Goal: Find specific fact: Find specific fact

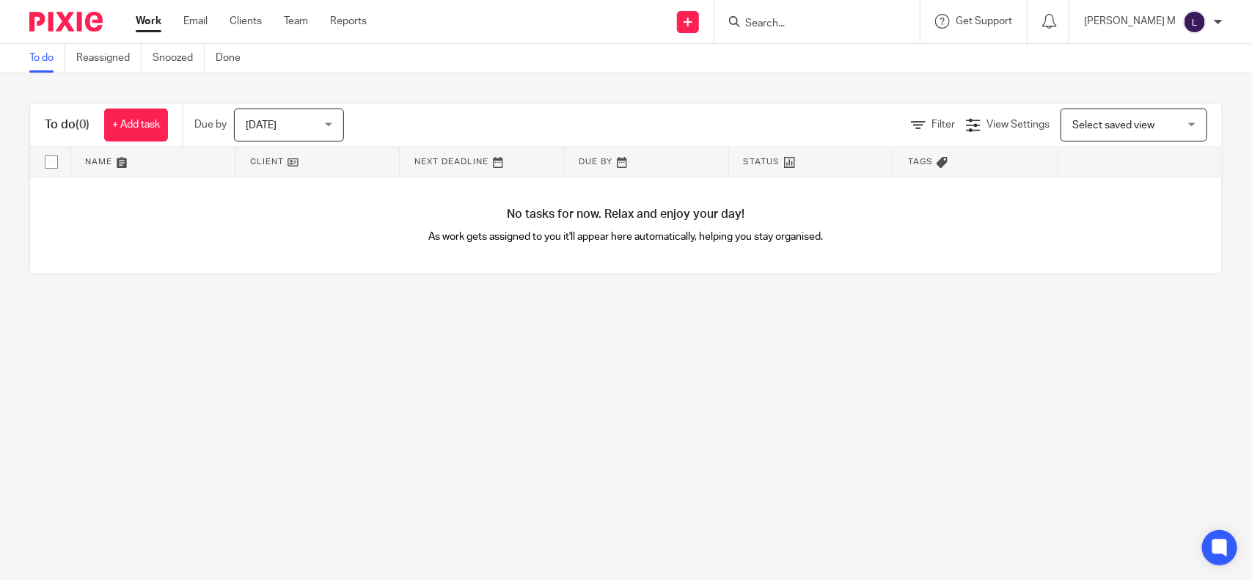
click at [790, 22] on input "Search" at bounding box center [810, 24] width 132 height 13
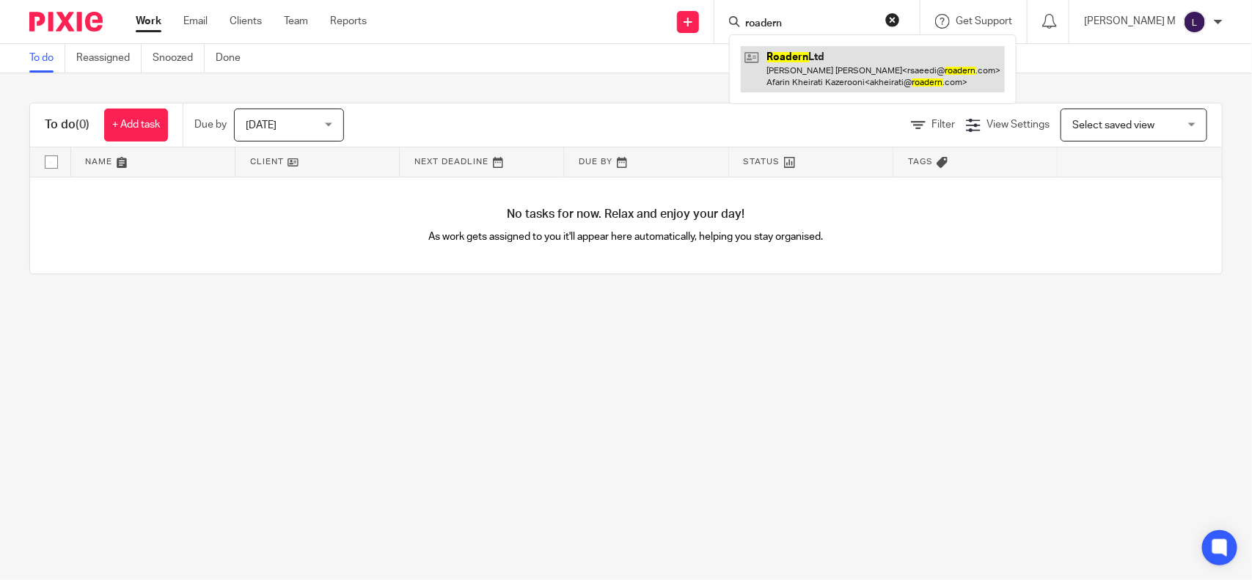
type input "roadern"
click at [855, 86] on link at bounding box center [873, 68] width 264 height 45
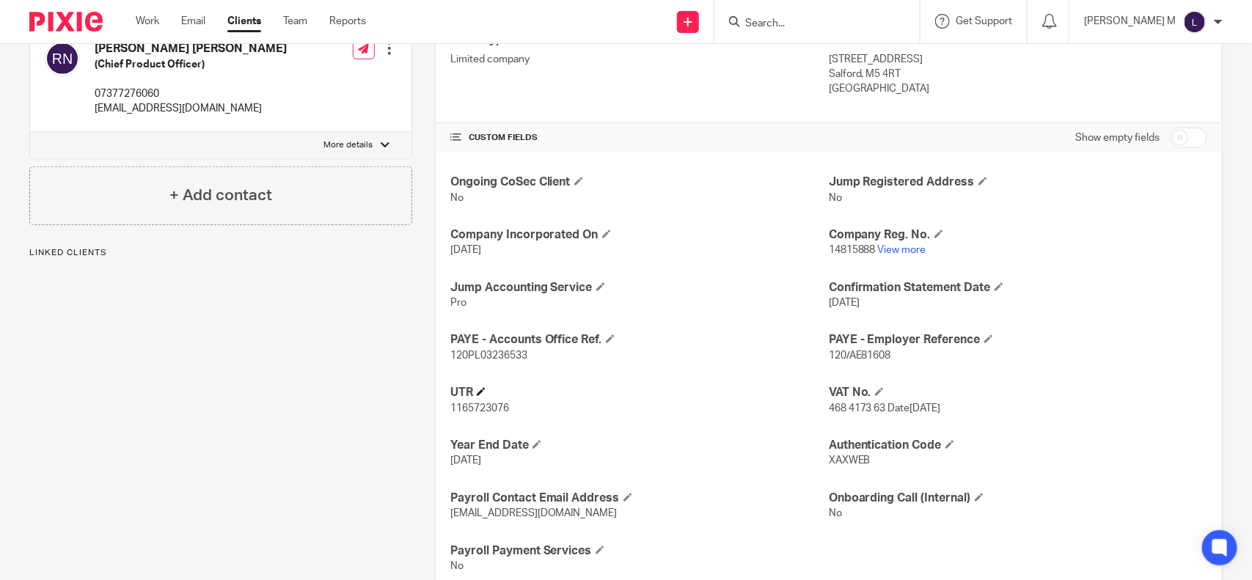
scroll to position [458, 0]
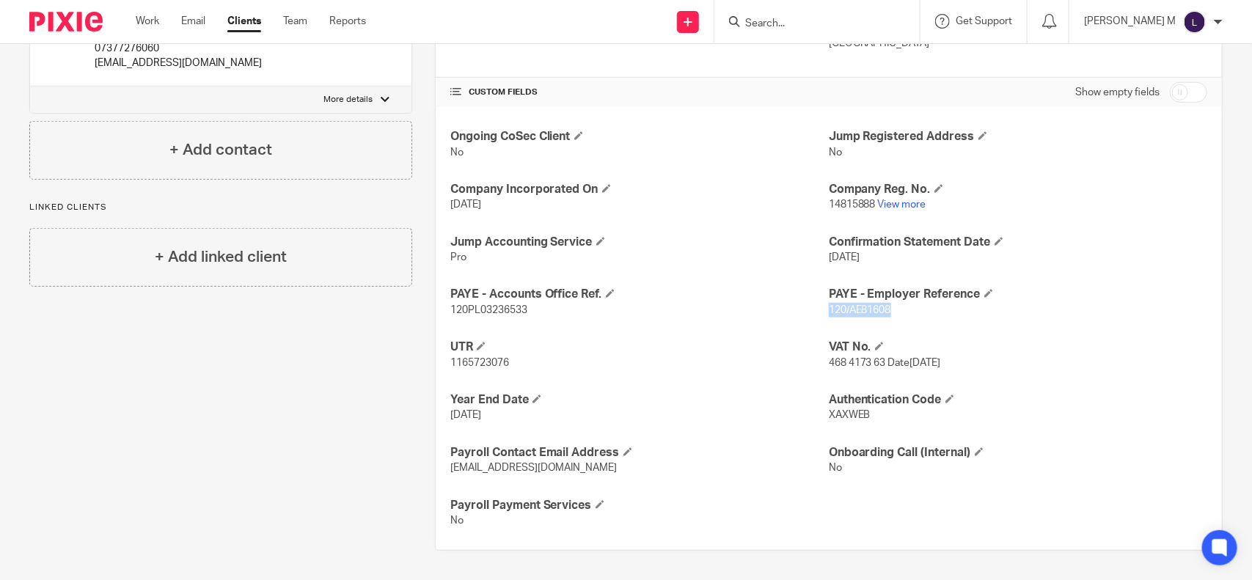
drag, startPoint x: 883, startPoint y: 310, endPoint x: 819, endPoint y: 309, distance: 63.1
click at [829, 309] on span "120/AE81608" at bounding box center [860, 310] width 62 height 10
copy span "120/AE81608"
drag, startPoint x: 448, startPoint y: 308, endPoint x: 550, endPoint y: 320, distance: 102.6
click at [550, 320] on div "Ongoing CoSec Client No Jump Registered Address No Company Incorporated On 19 A…" at bounding box center [829, 328] width 786 height 443
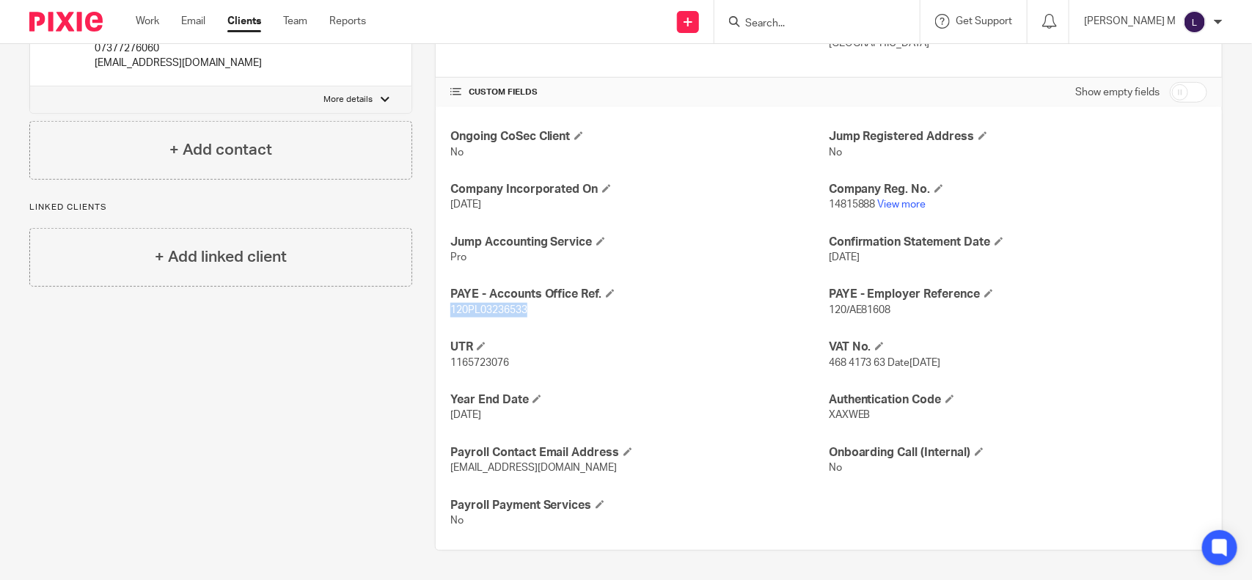
copy span "120PL03236533"
